Goal: Transaction & Acquisition: Subscribe to service/newsletter

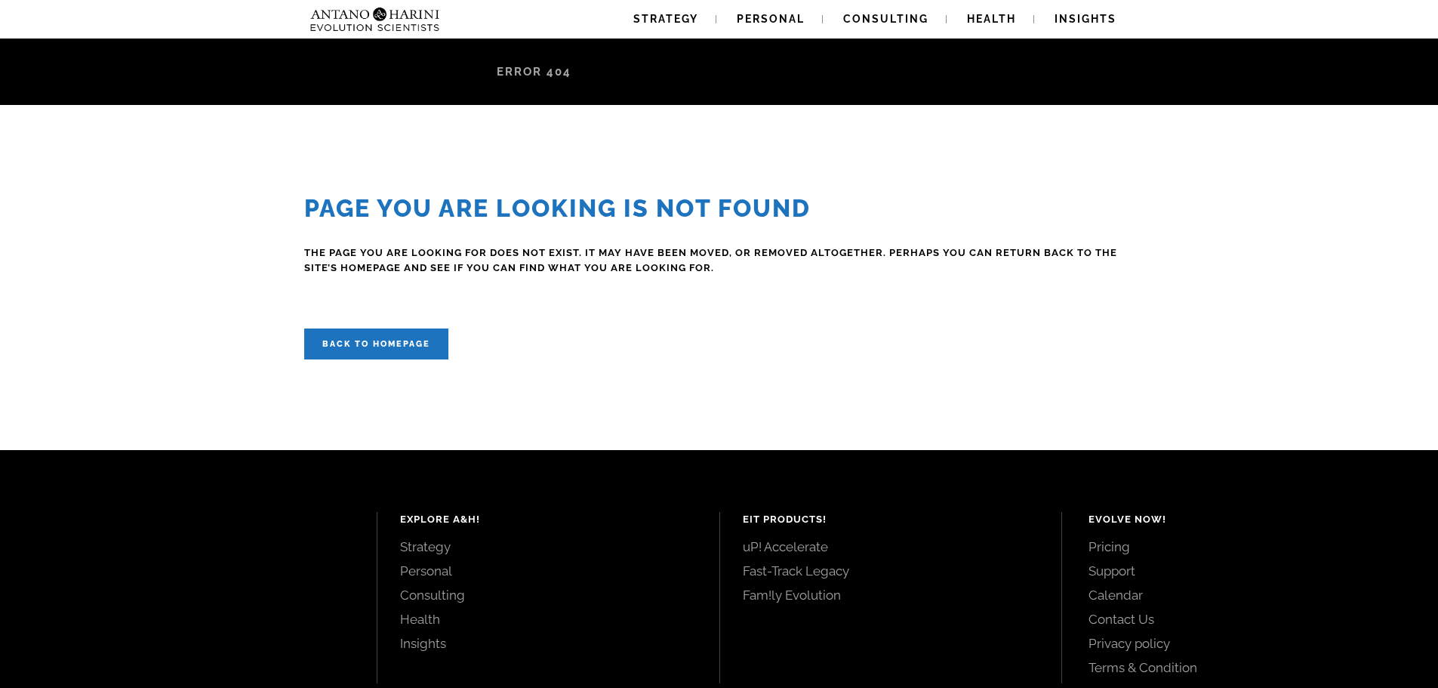
click at [220, 208] on div "Page you are looking is Not Found The page you are looking for does not exist. …" at bounding box center [719, 276] width 1438 height 165
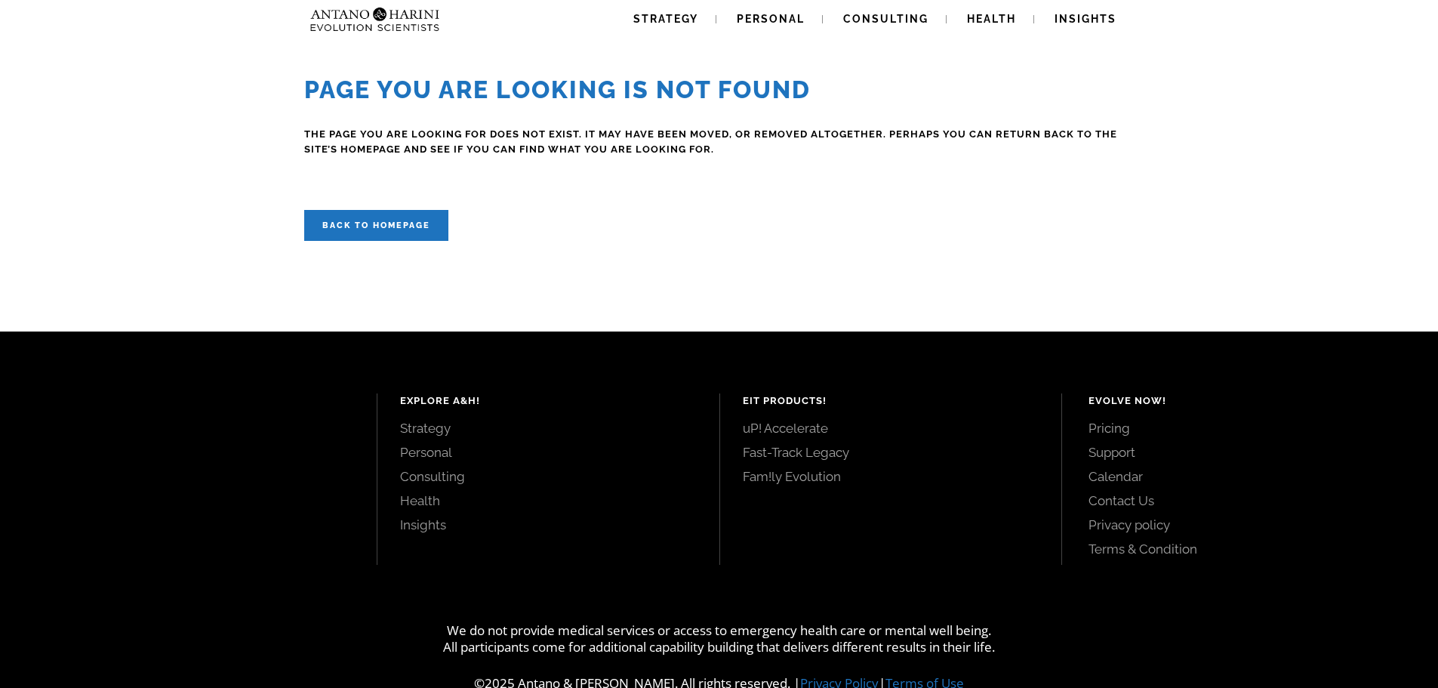
scroll to position [155, 0]
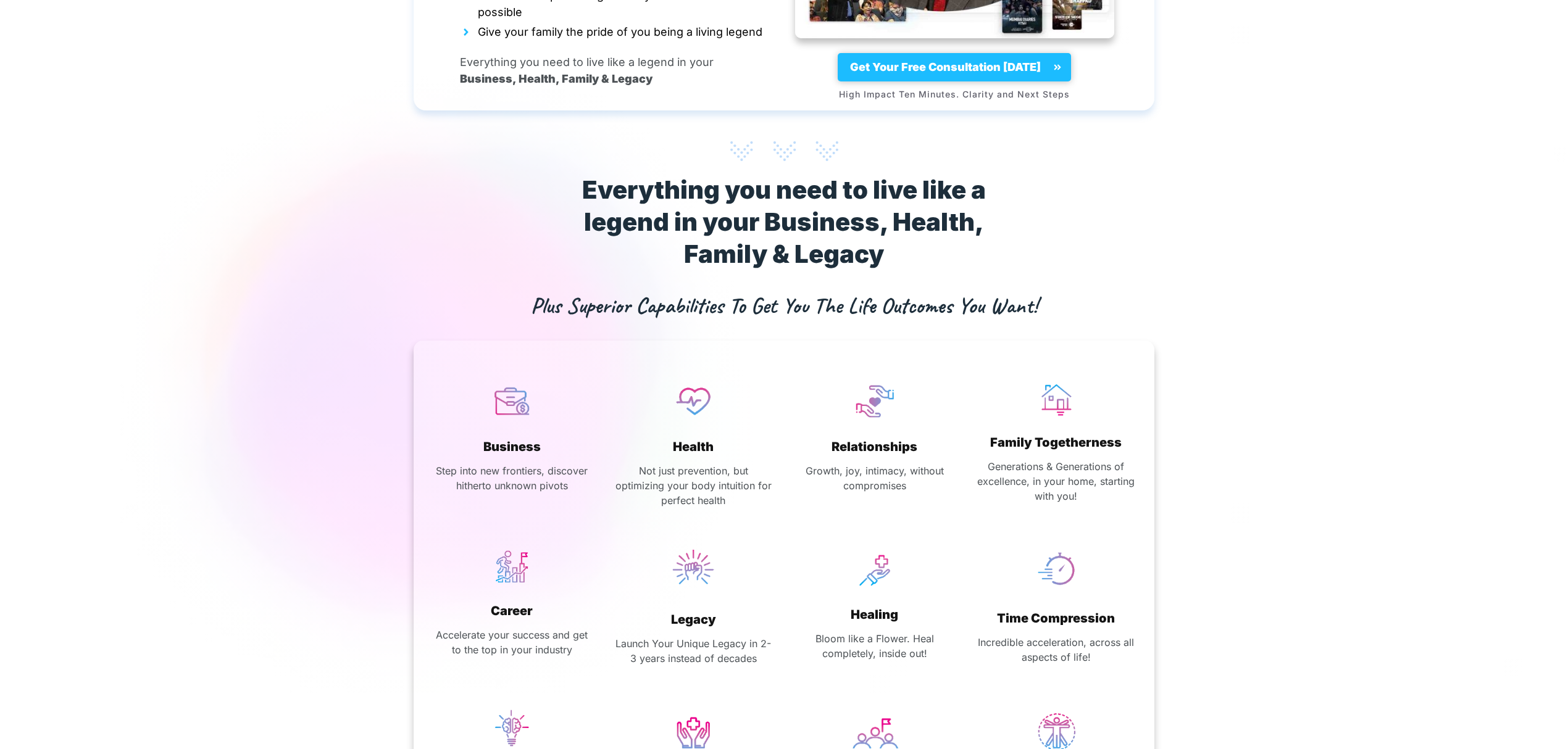
scroll to position [6735, 0]
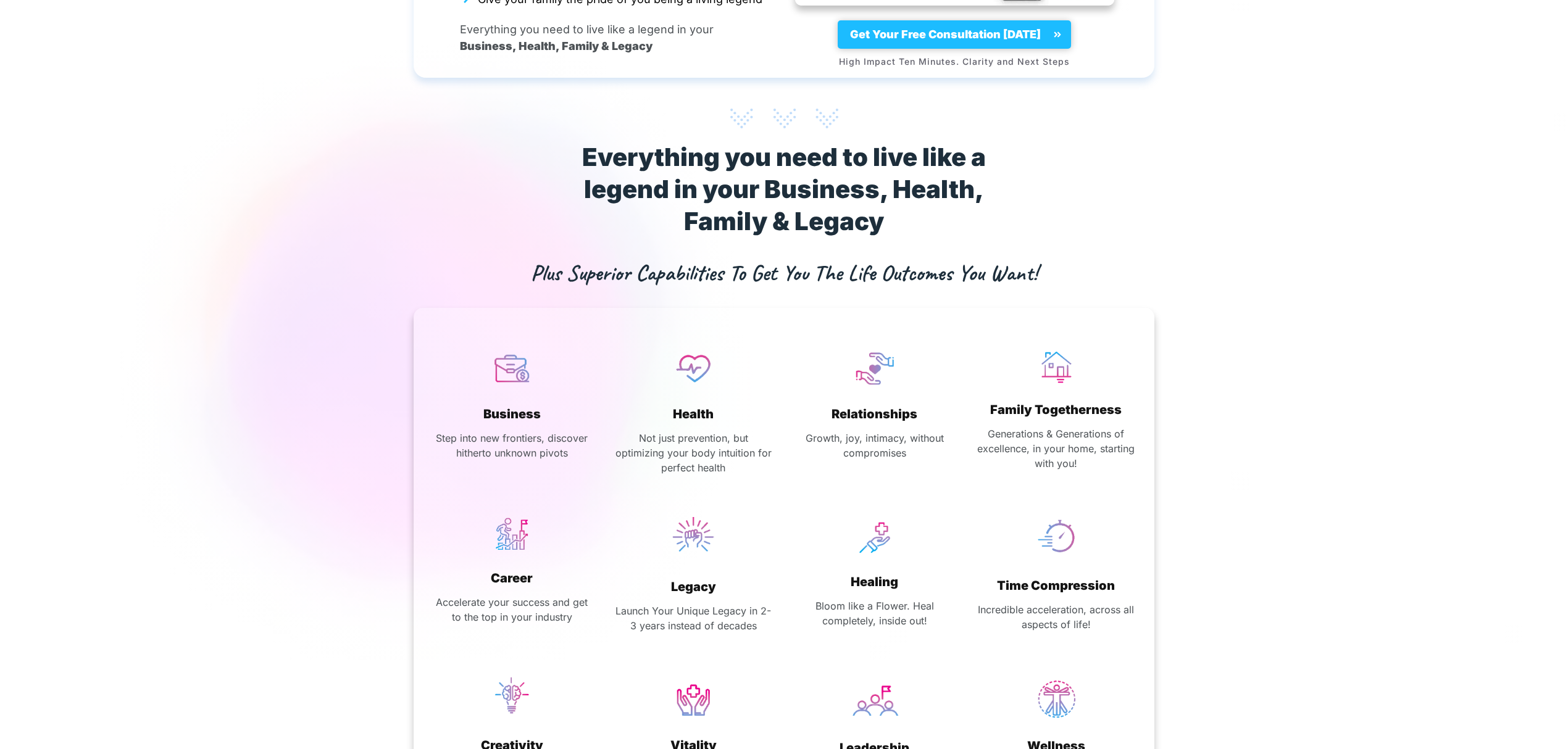
scroll to position [6792, 0]
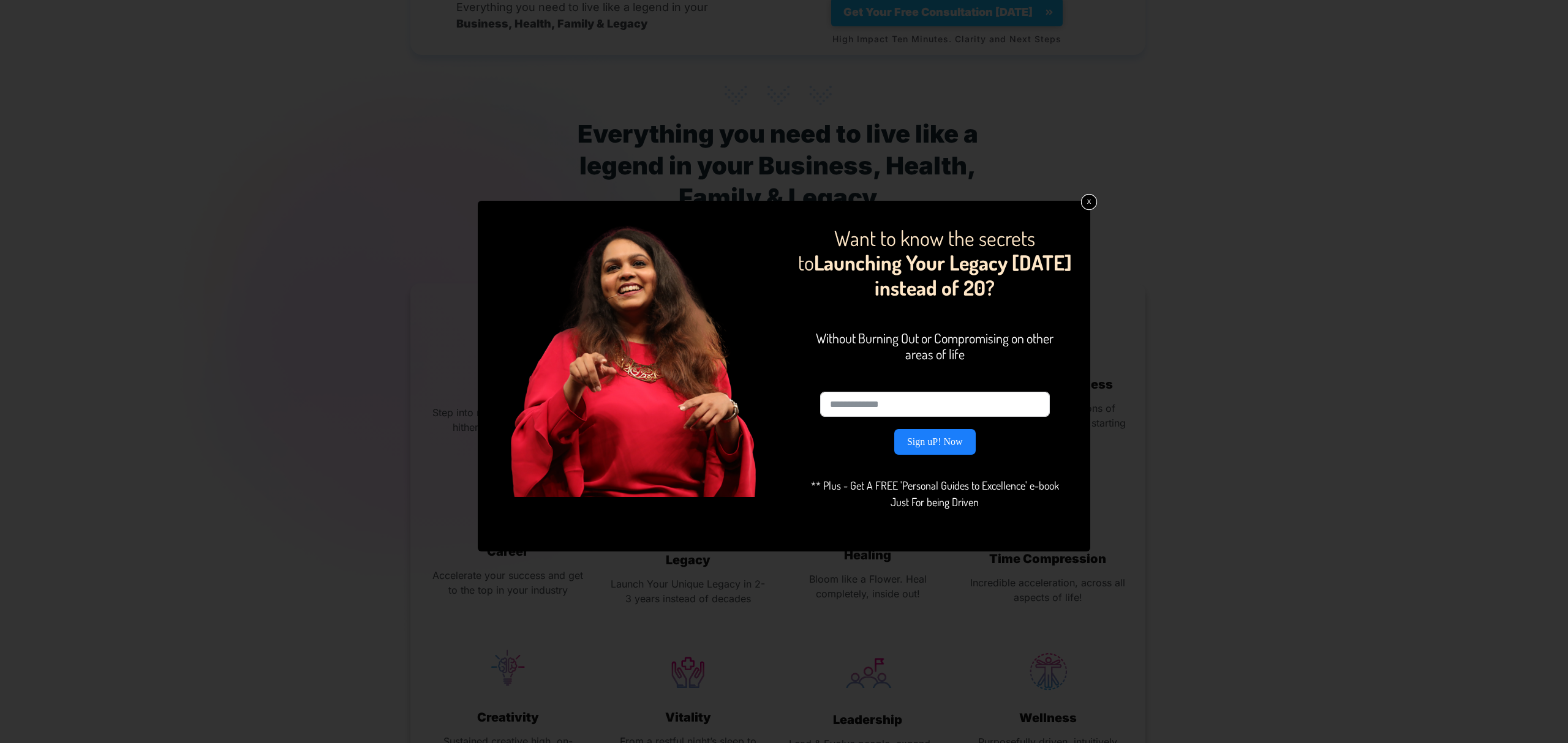
click at [1084, 204] on link "x" at bounding box center [1089, 202] width 16 height 16
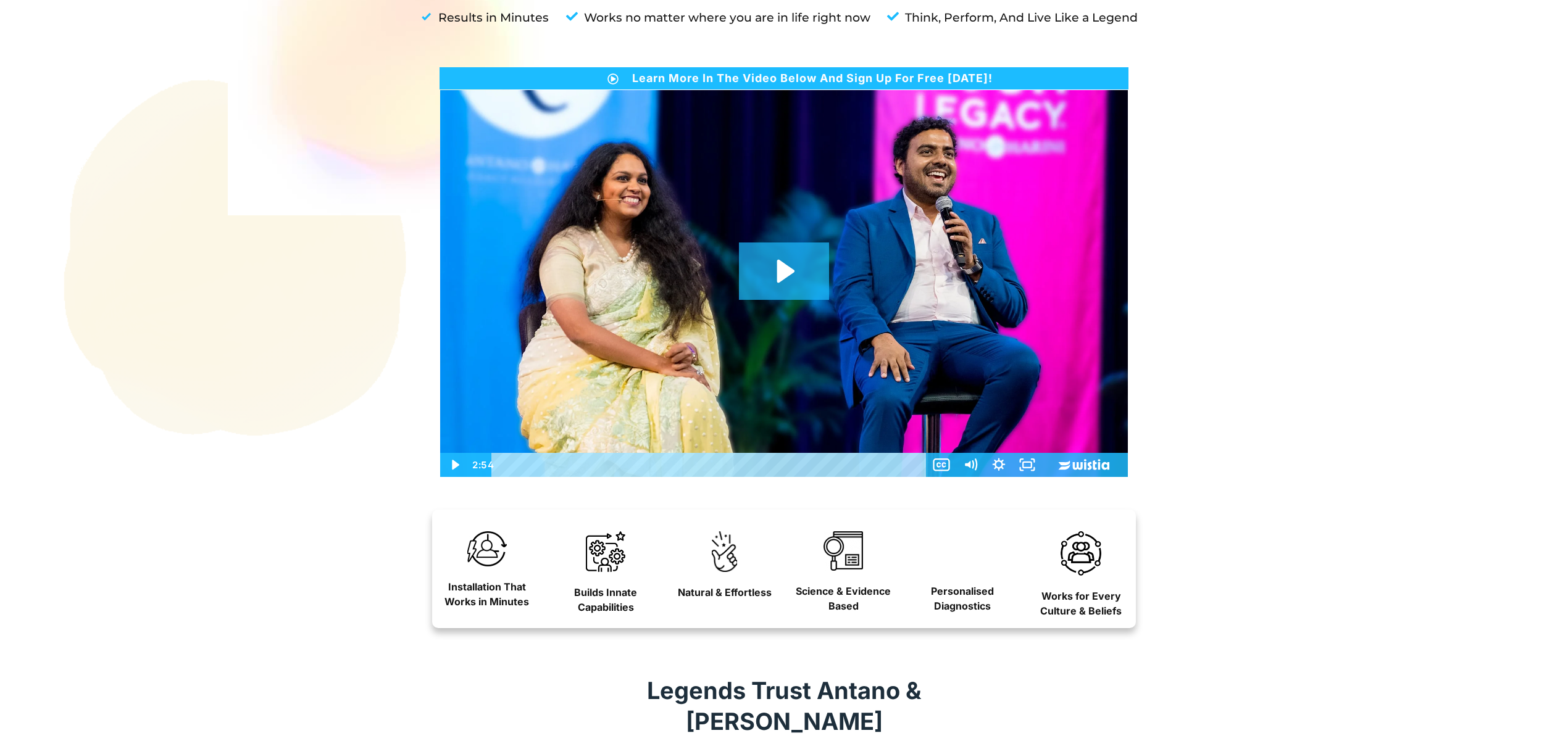
scroll to position [0, 0]
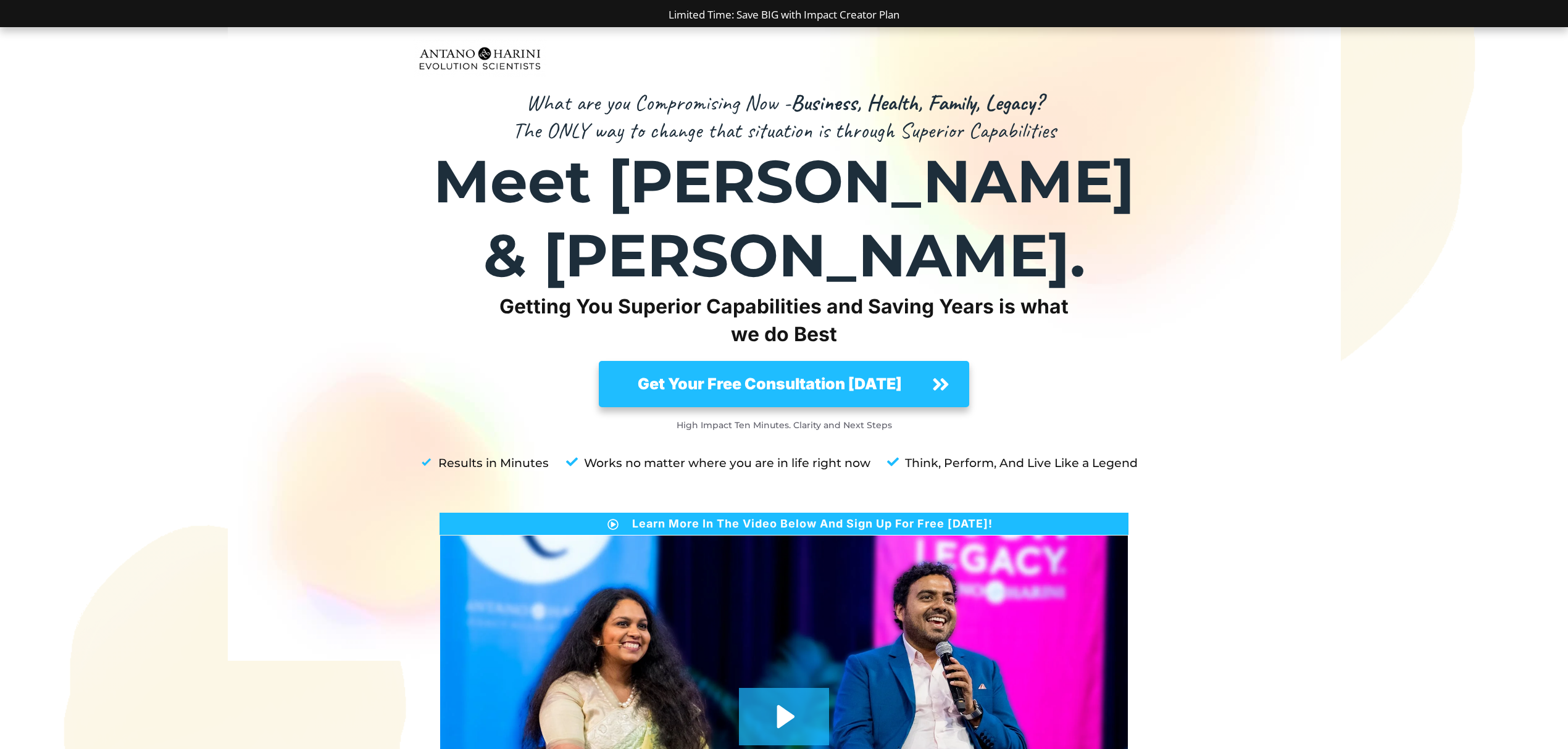
click at [762, 15] on link "Limited Time: Save BIG with Impact Creator Plan" at bounding box center [784, 14] width 231 height 14
